Goal: Transaction & Acquisition: Purchase product/service

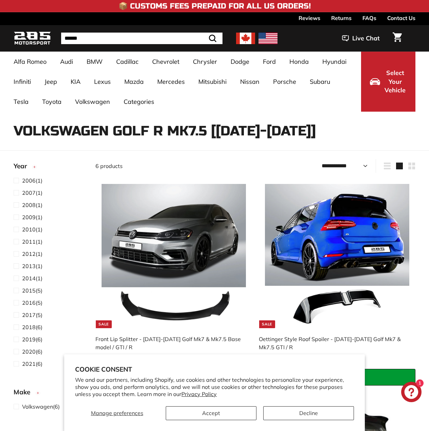
select select "**********"
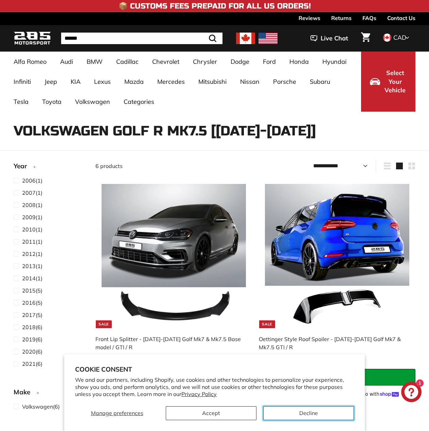
click at [297, 417] on button "Decline" at bounding box center [308, 414] width 91 height 14
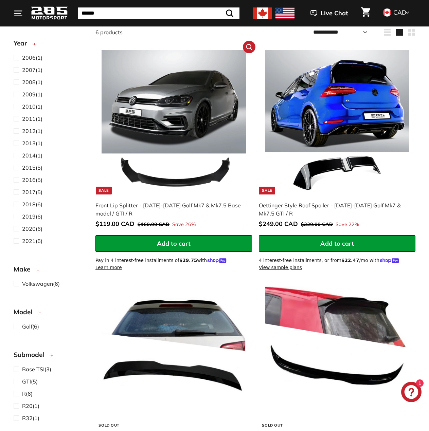
scroll to position [102, 0]
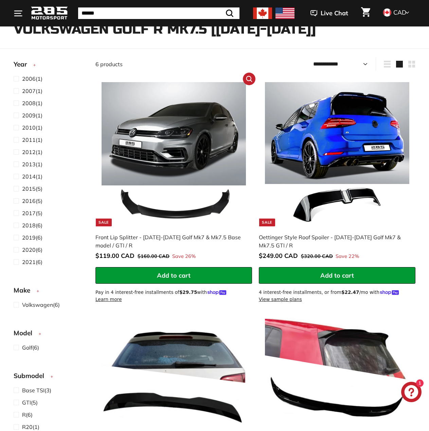
click at [180, 238] on div "Front Lip Splitter - [DATE]-[DATE] Golf Mk7 & Mk7.5 Base model / GTI / R" at bounding box center [170, 241] width 150 height 16
